Goal: Check status: Verify the current state of an ongoing process or item

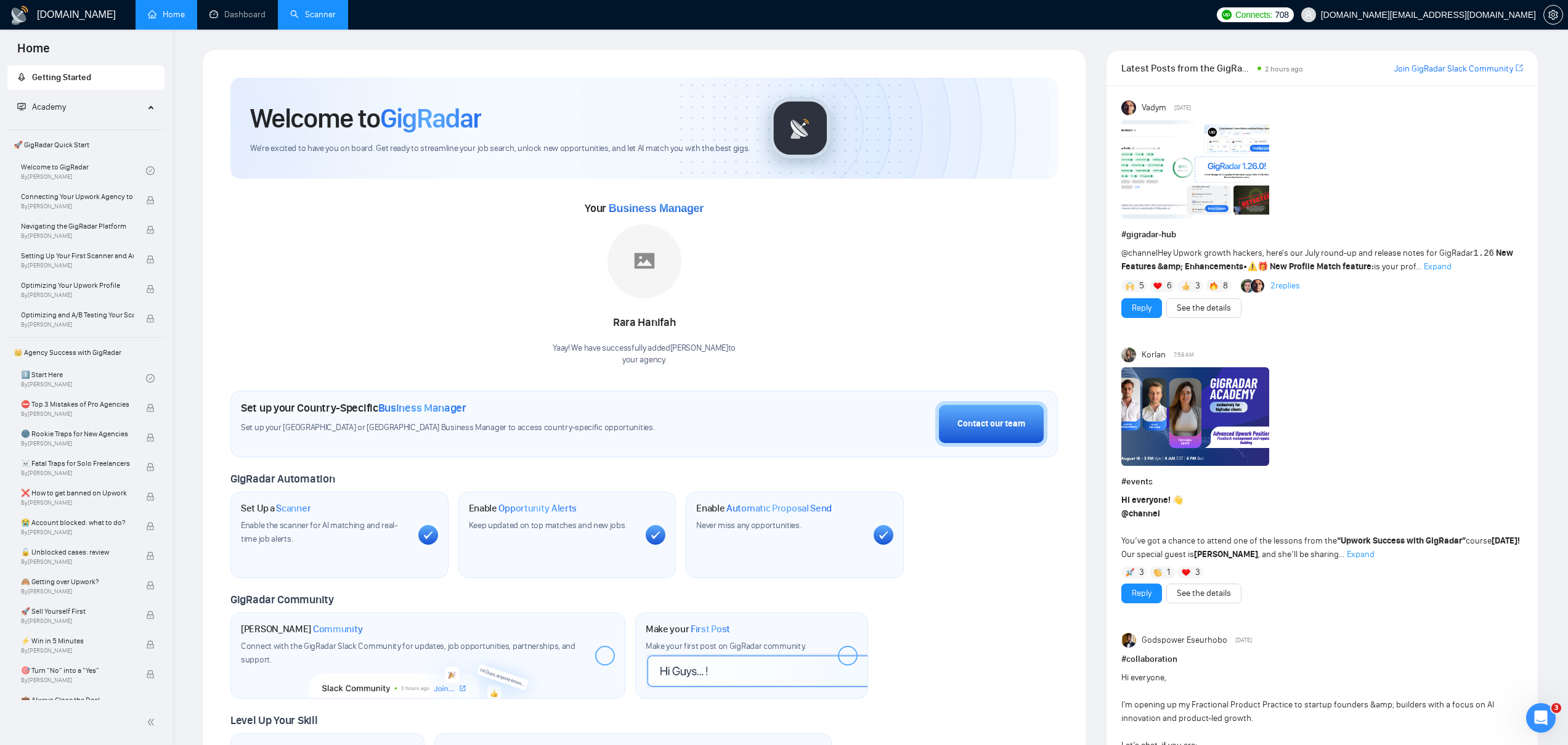
click at [299, 11] on link "Scanner" at bounding box center [313, 14] width 45 height 11
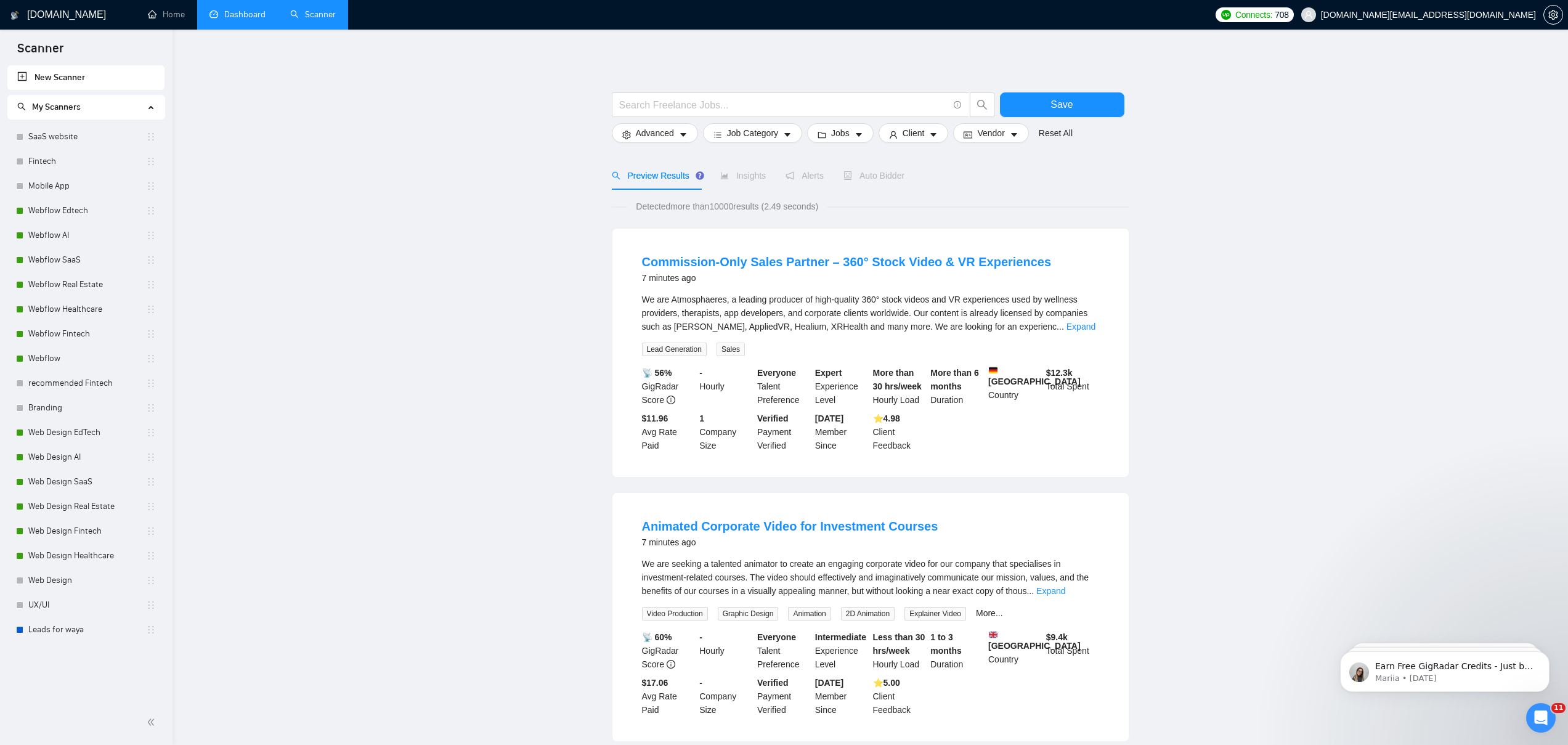
click at [244, 19] on link "Dashboard" at bounding box center [237, 14] width 56 height 11
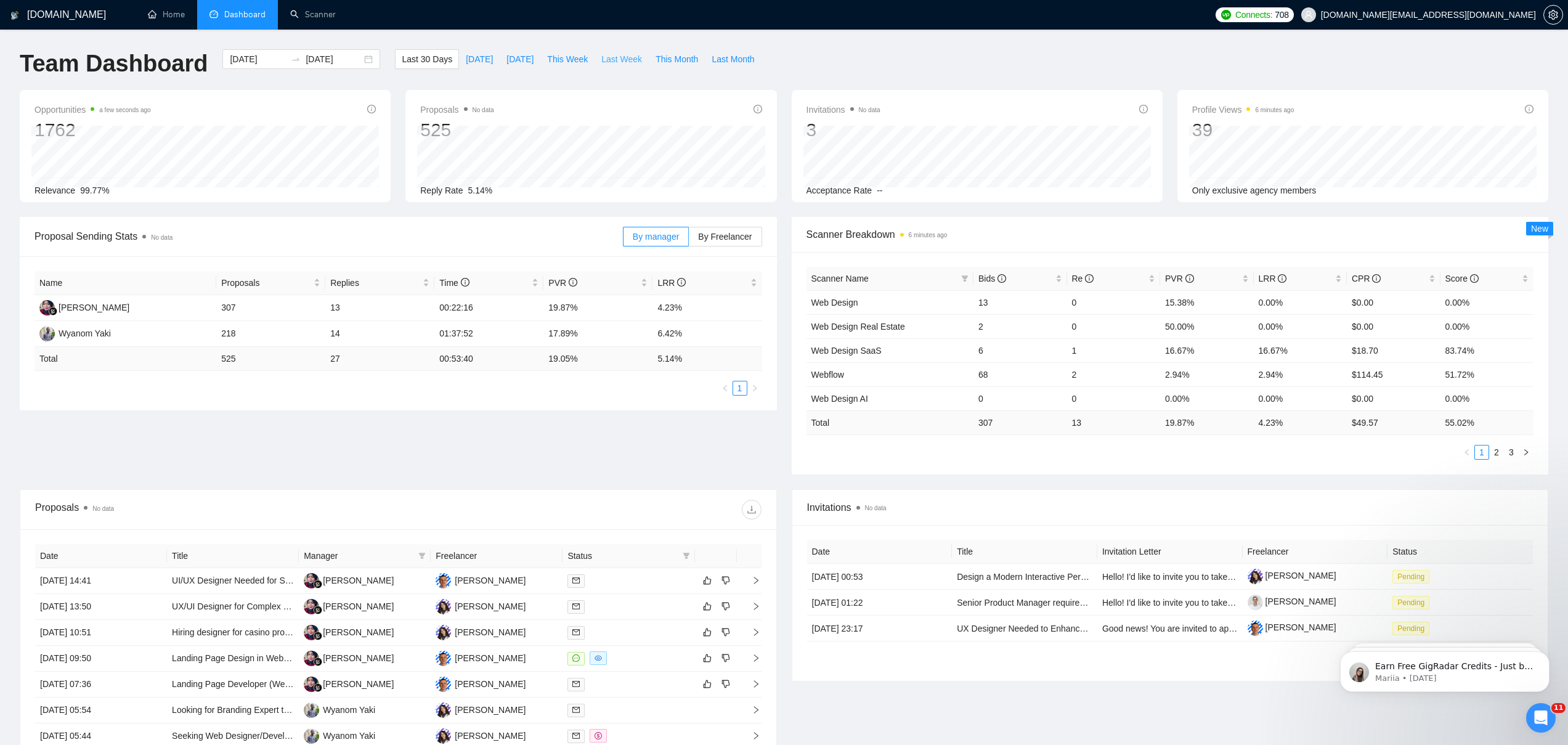
click at [620, 57] on span "Last Week" at bounding box center [621, 59] width 40 height 14
type input "[DATE]"
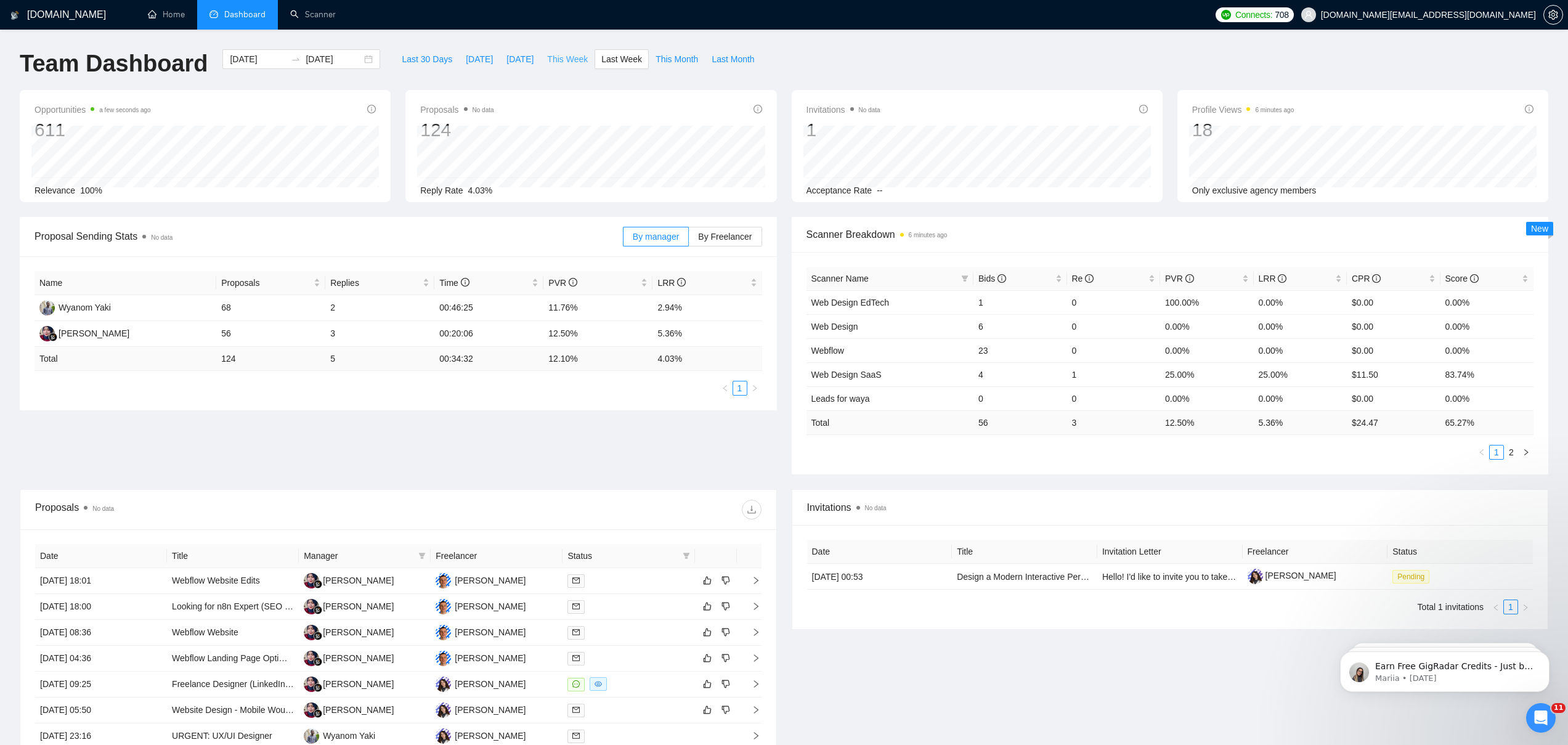
click at [574, 57] on span "This Week" at bounding box center [567, 59] width 40 height 14
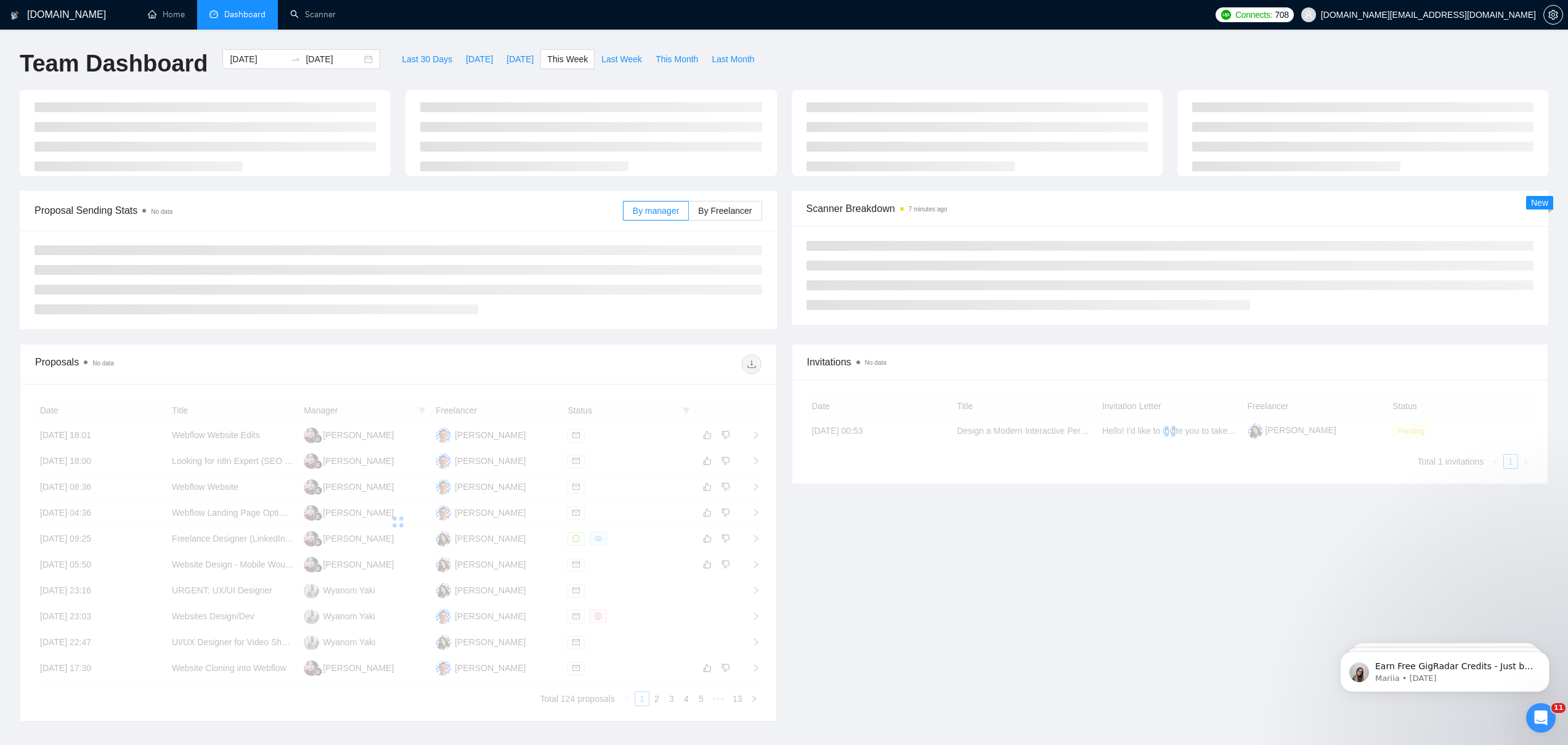
type input "[DATE]"
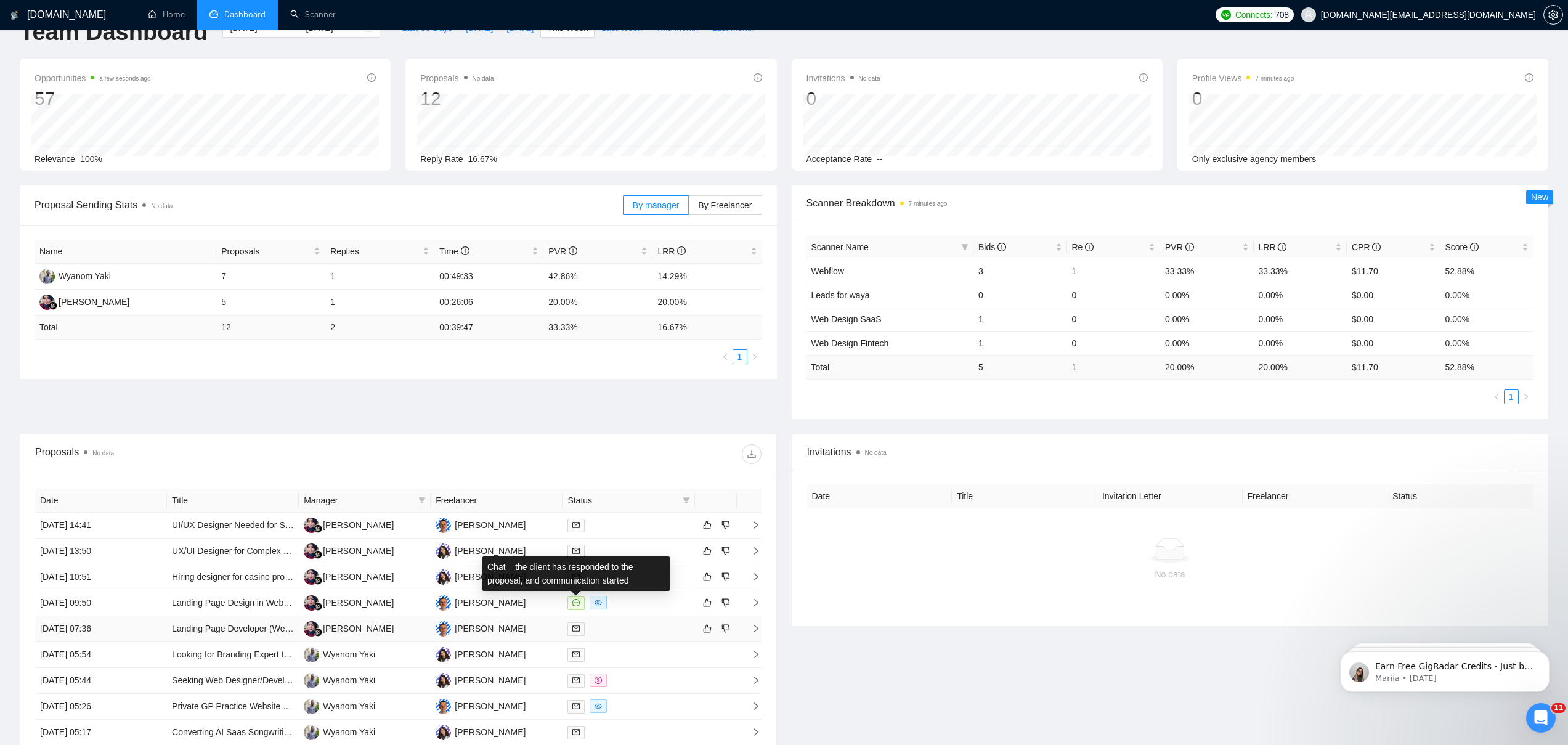
scroll to position [116, 0]
